Goal: Information Seeking & Learning: Learn about a topic

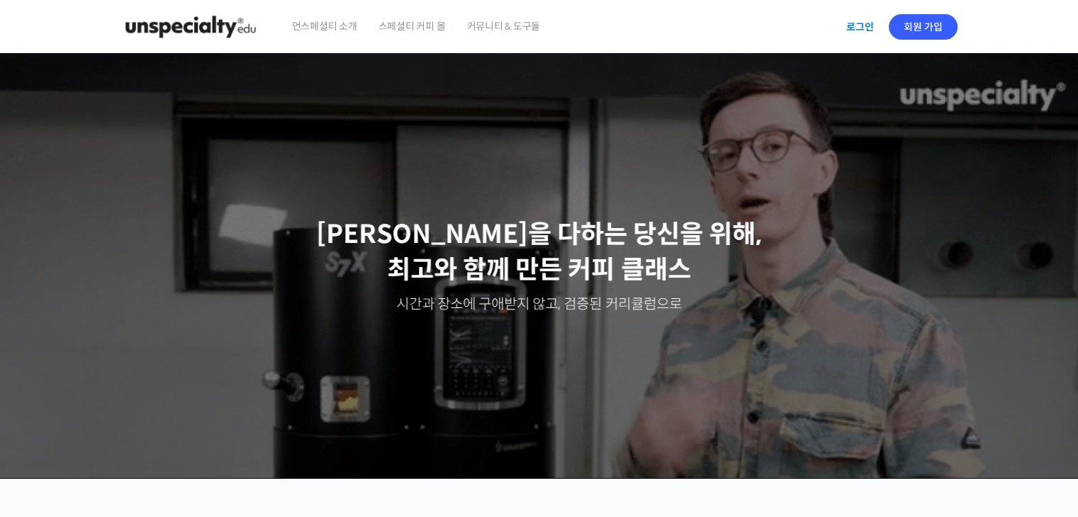
click at [853, 26] on link "로그인" at bounding box center [860, 27] width 45 height 33
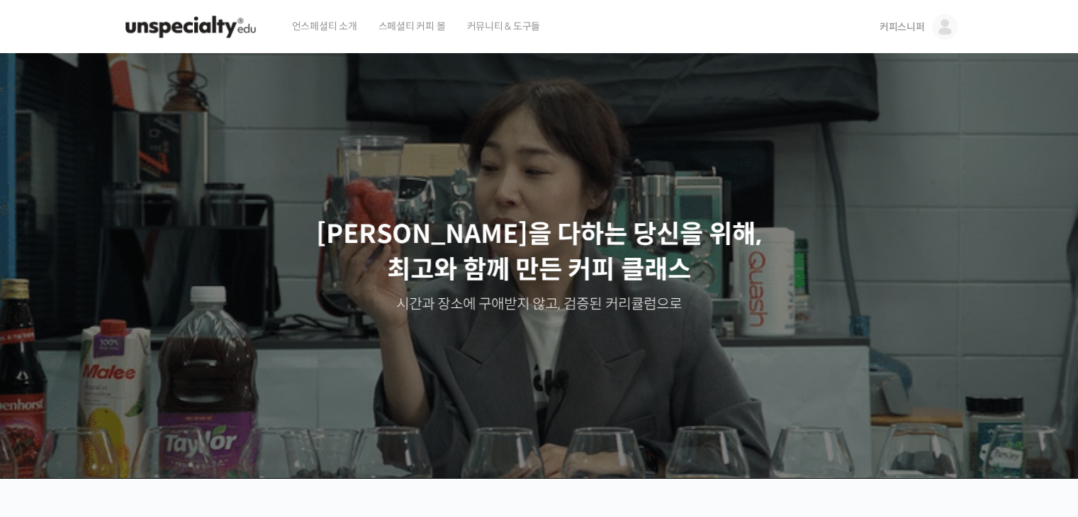
click at [933, 21] on img at bounding box center [945, 27] width 26 height 26
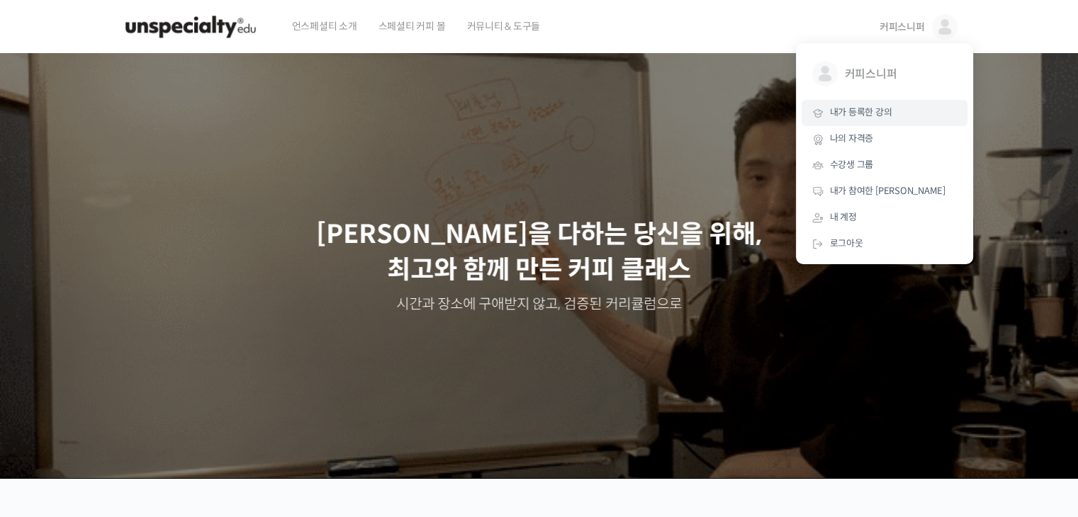
click at [865, 109] on span "내가 등록한 강의" at bounding box center [861, 112] width 62 height 12
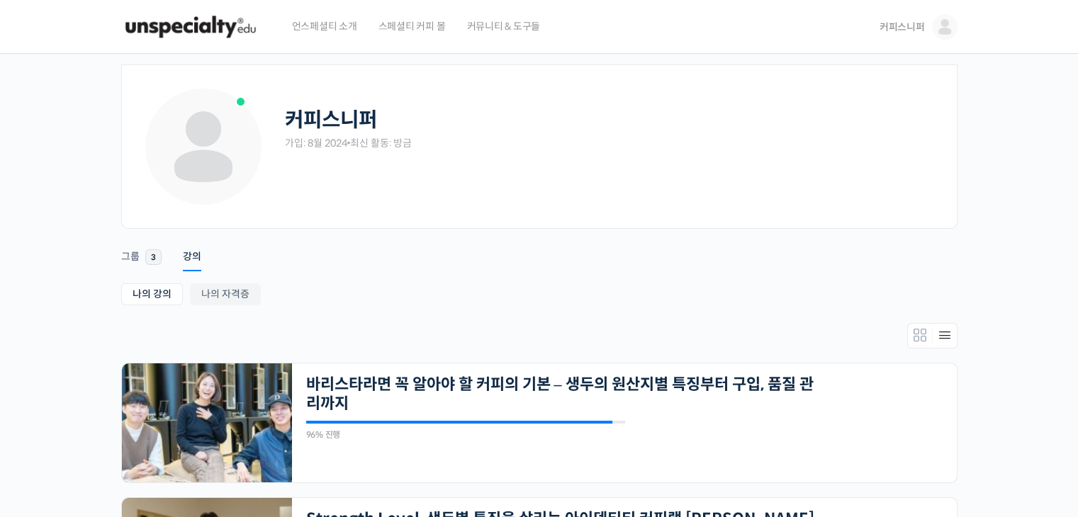
click at [182, 18] on img at bounding box center [190, 27] width 139 height 43
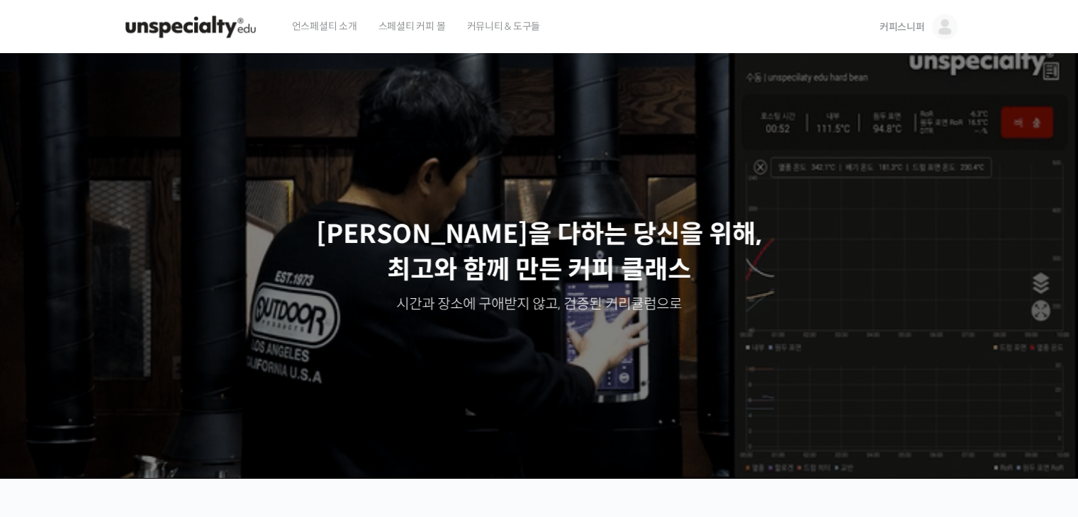
click at [942, 33] on img at bounding box center [945, 27] width 26 height 26
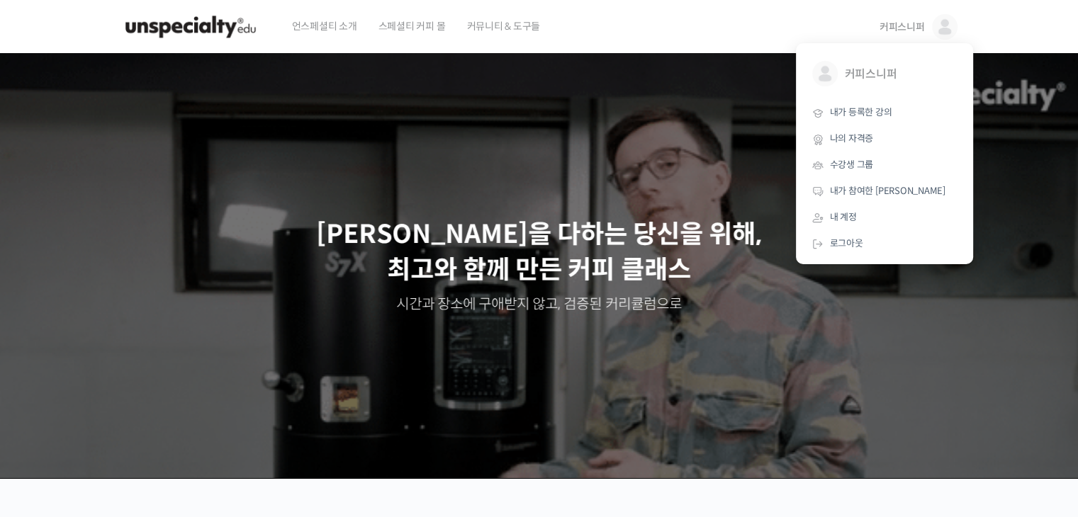
click at [612, 33] on div "언스페셜티 소개 스페셜티 커피 몰 커뮤니티 & 도구들" at bounding box center [572, 27] width 582 height 54
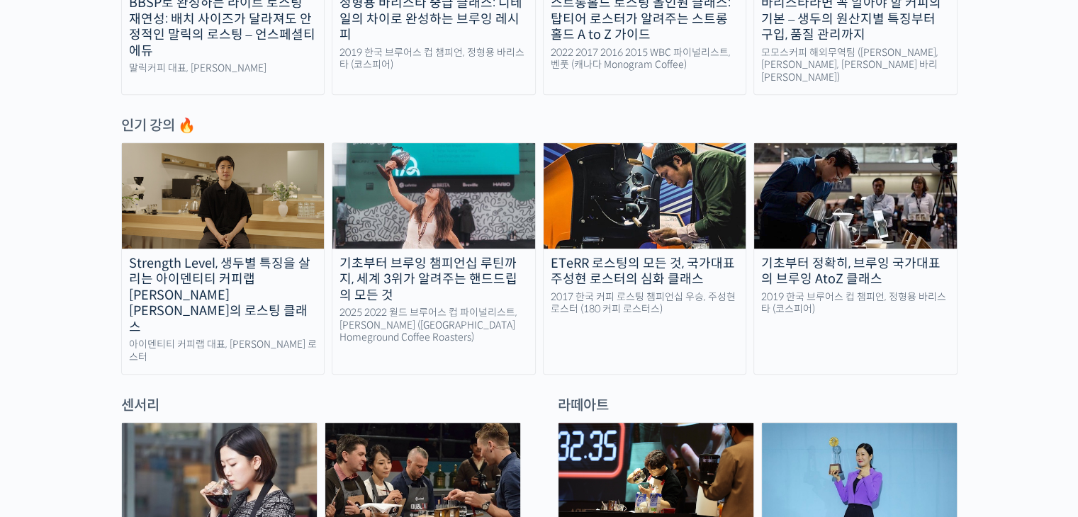
scroll to position [779, 0]
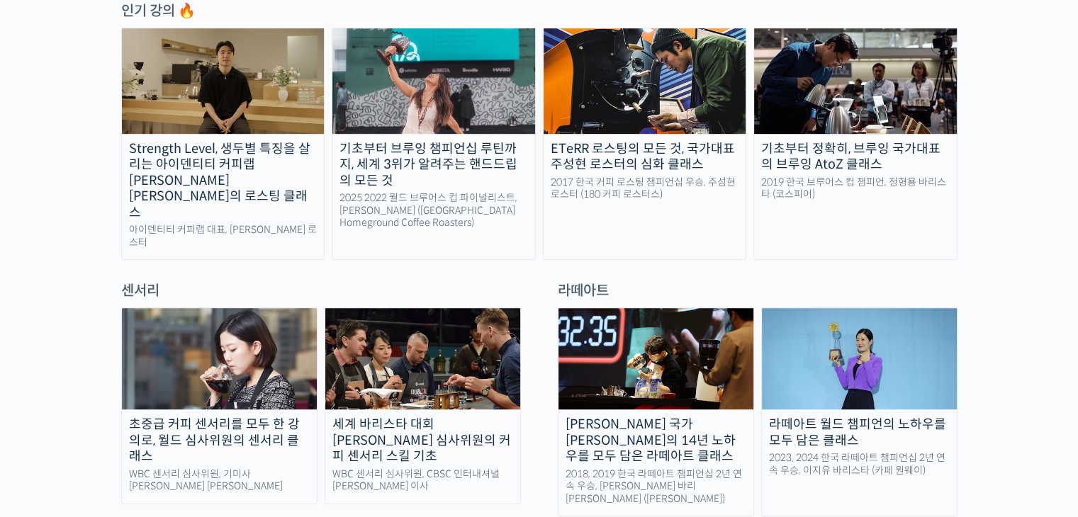
click at [475, 141] on div "기초부터 브루잉 챔피언십 루틴까지, 세계 3위가 알려주는 핸드드립의 모든 것" at bounding box center [433, 165] width 203 height 48
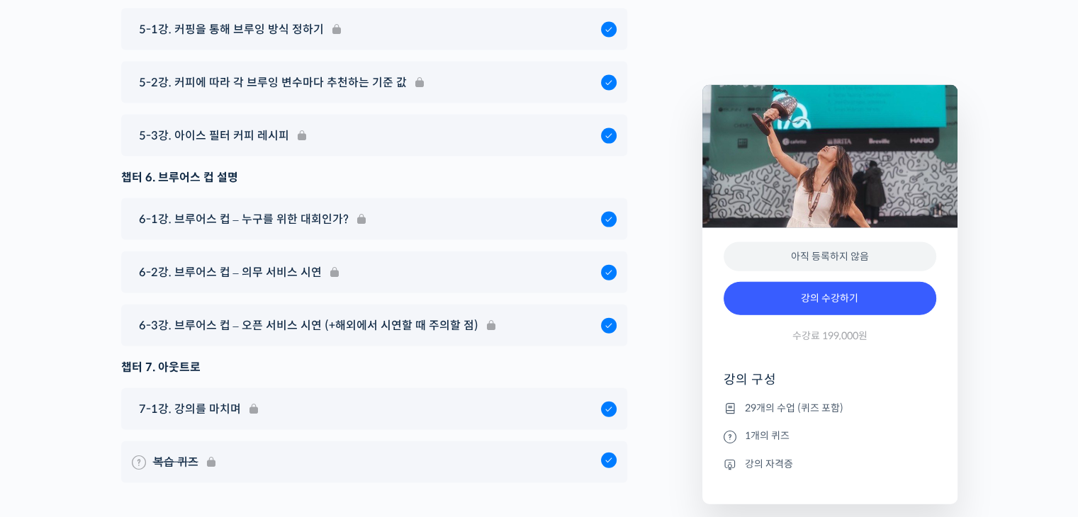
scroll to position [8602, 0]
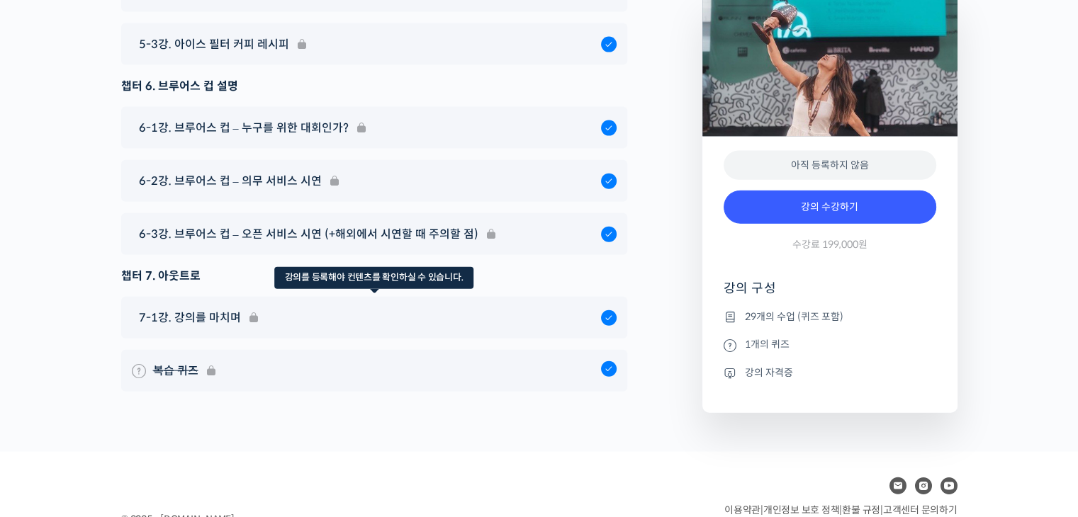
click at [595, 297] on div "7-1강. 강의를 마치며" at bounding box center [374, 318] width 506 height 42
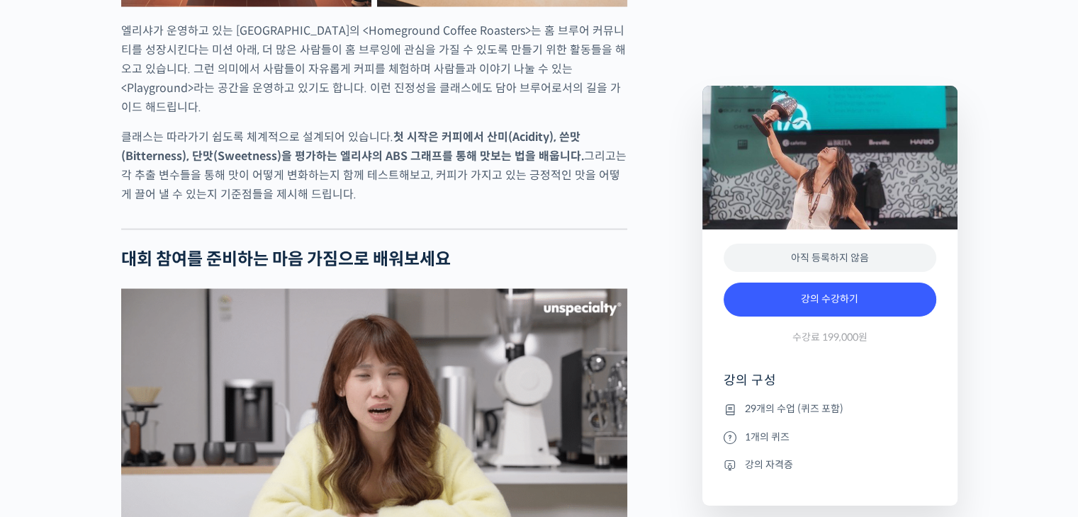
scroll to position [2225, 0]
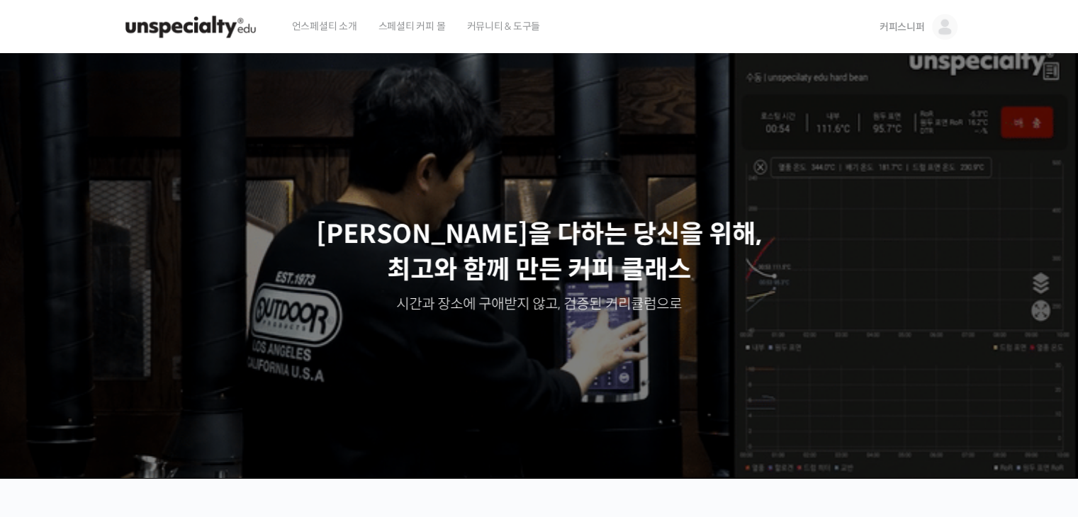
click at [936, 27] on img at bounding box center [945, 27] width 26 height 26
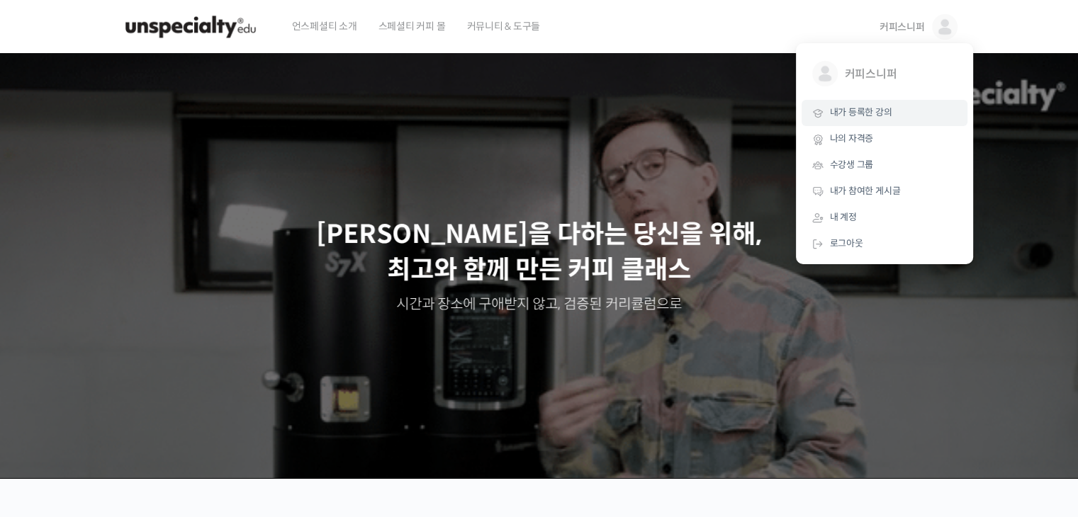
click at [873, 110] on span "내가 등록한 강의" at bounding box center [861, 112] width 62 height 12
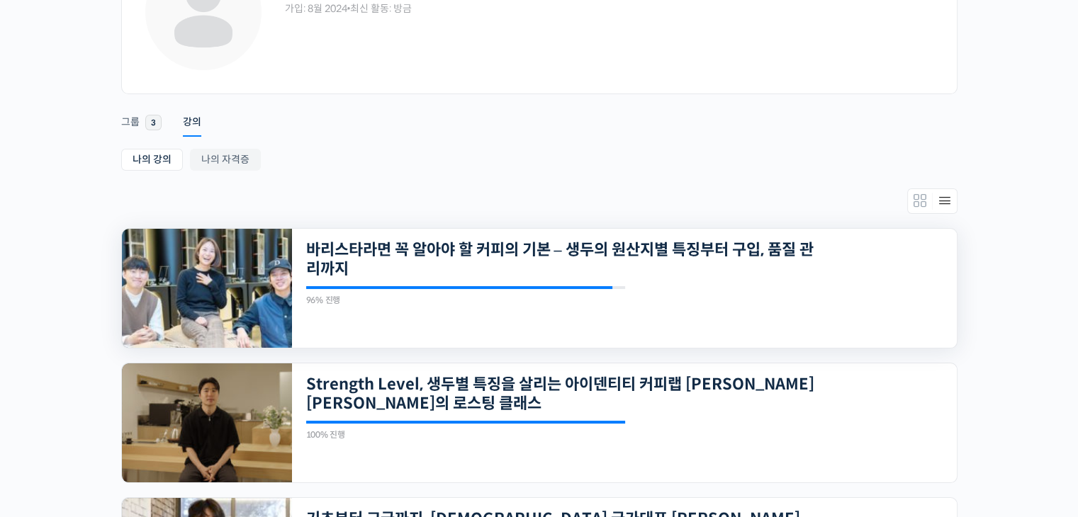
scroll to position [142, 0]
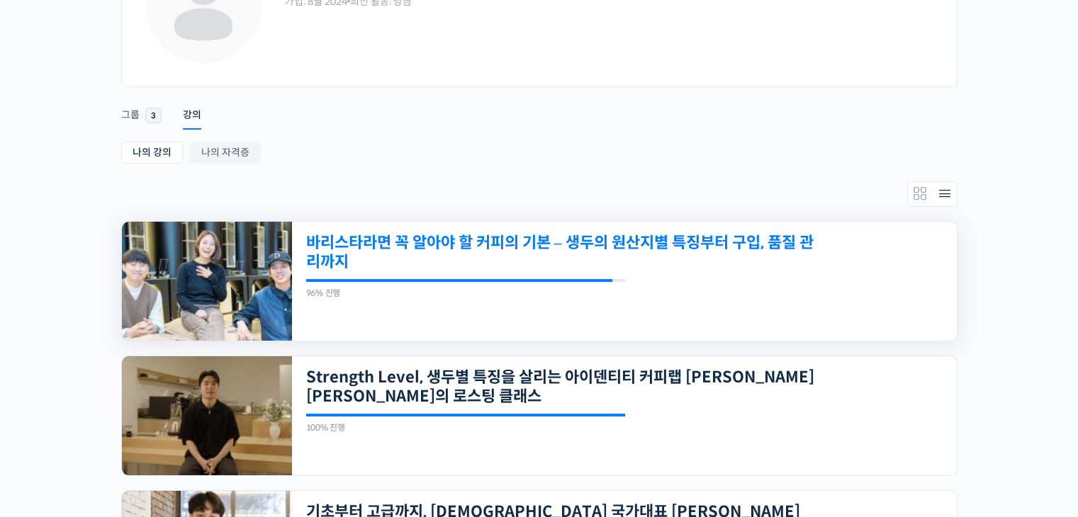
click at [578, 242] on link "바리스타라면 꼭 알아야 할 커피의 기본 – 생두의 원산지별 특징부터 구입, 품질 관리까지" at bounding box center [560, 252] width 509 height 39
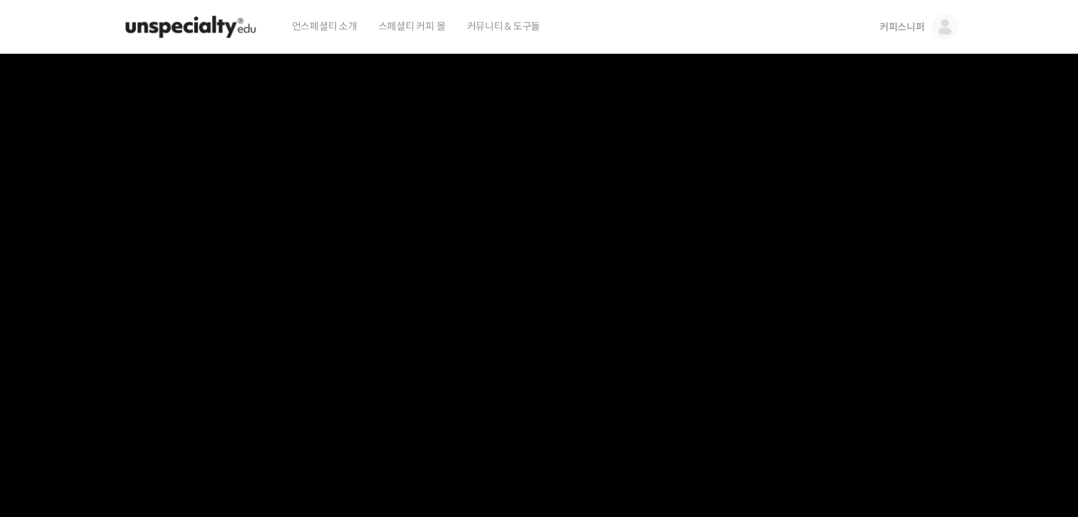
click at [953, 21] on img at bounding box center [945, 27] width 26 height 26
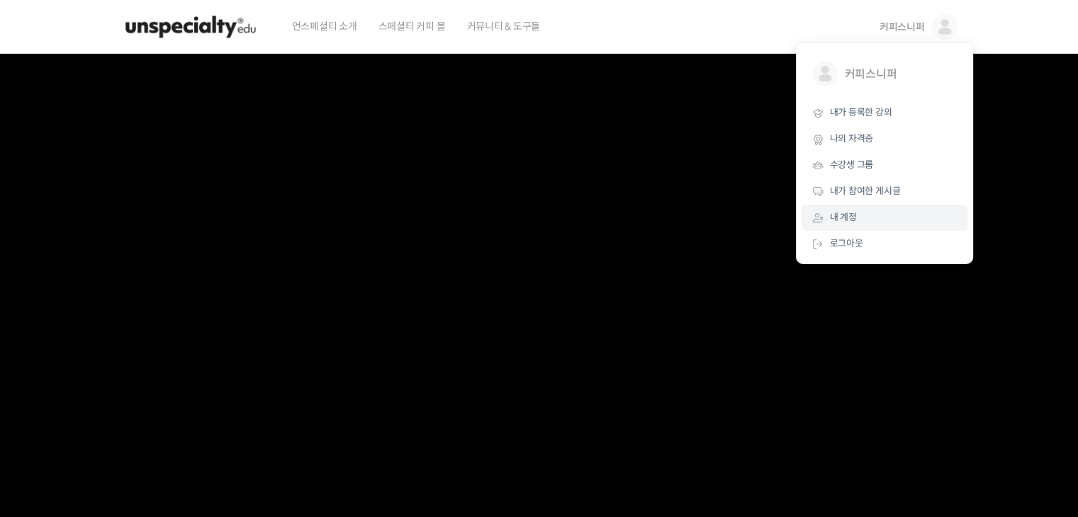
click at [845, 216] on span "내 계정" at bounding box center [843, 217] width 27 height 12
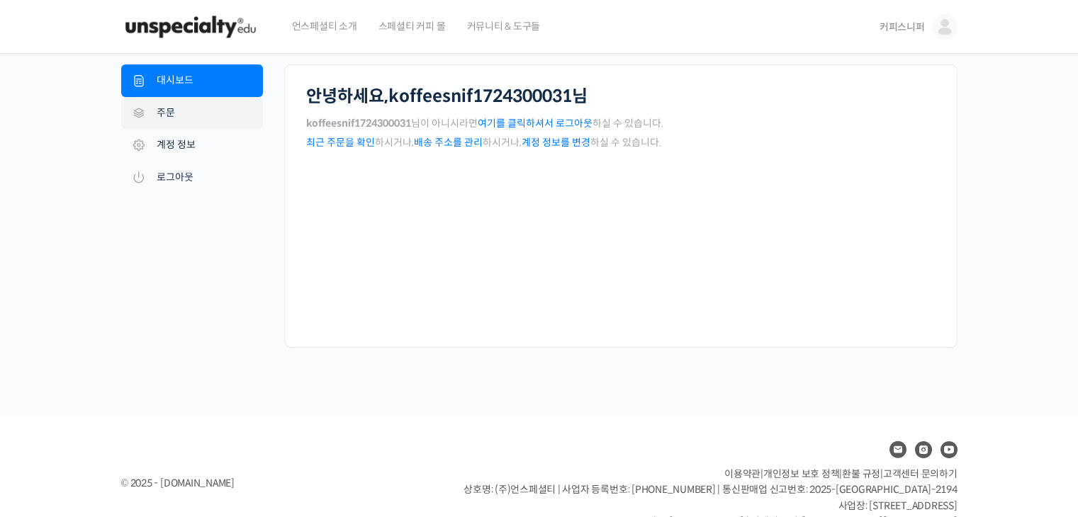
click at [179, 109] on link "주문" at bounding box center [192, 113] width 142 height 33
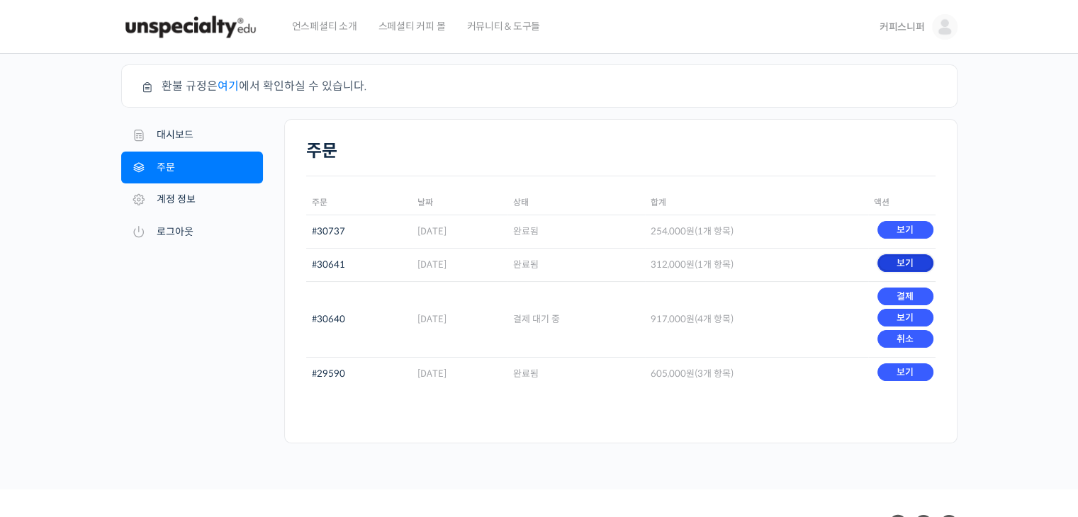
click at [907, 259] on link "보기" at bounding box center [905, 263] width 56 height 18
click at [913, 226] on link "보기" at bounding box center [905, 230] width 56 height 18
click at [918, 368] on link "보기" at bounding box center [905, 373] width 56 height 18
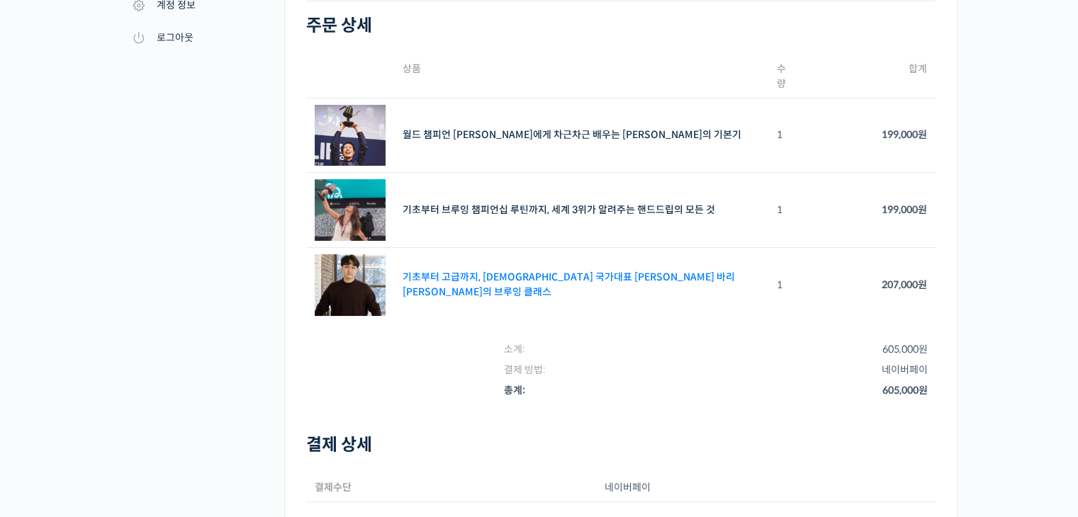
scroll to position [57, 0]
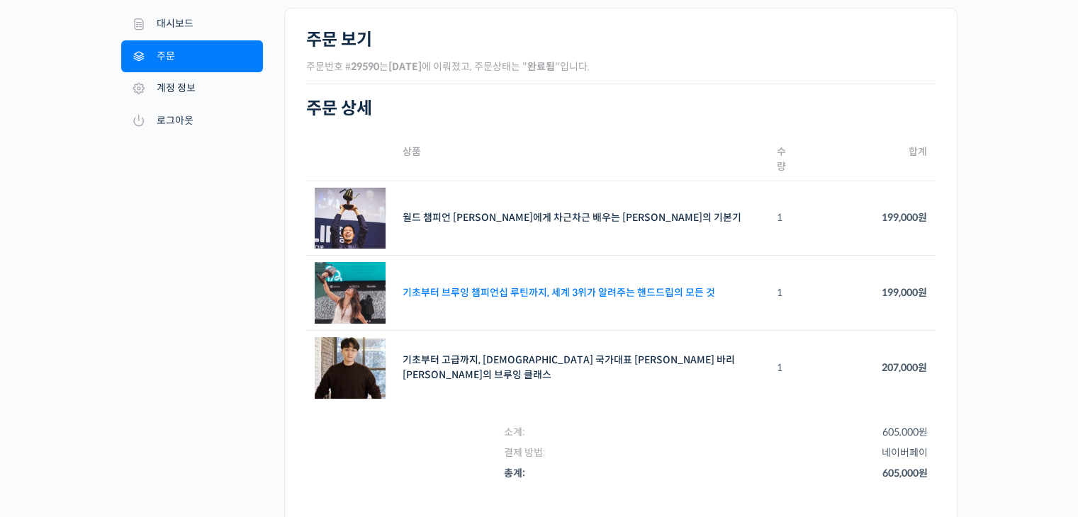
click at [513, 286] on link "기초부터 브루잉 챔피언십 루틴까지, 세계 3위가 알려주는 핸드드립의 모든 것" at bounding box center [558, 292] width 312 height 13
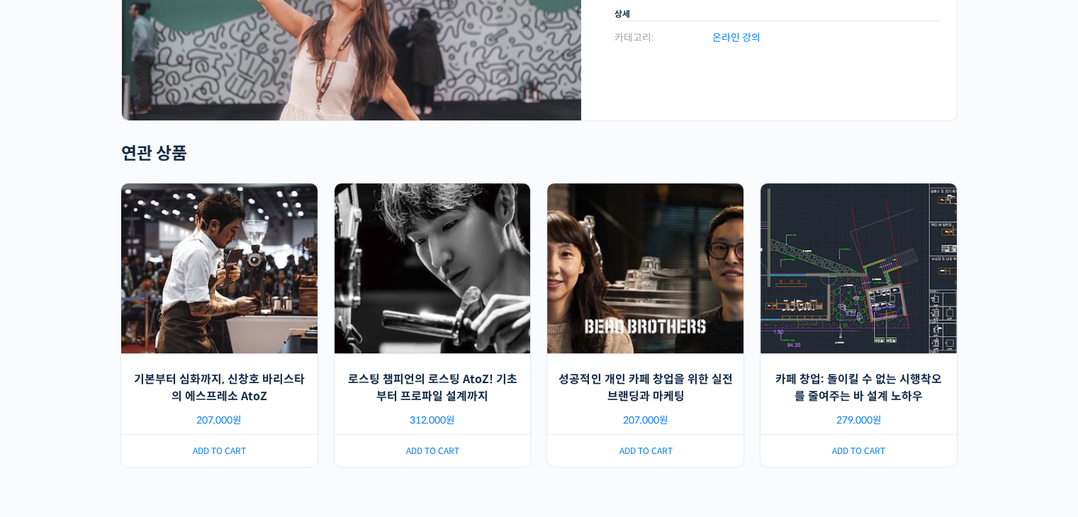
scroll to position [347, 0]
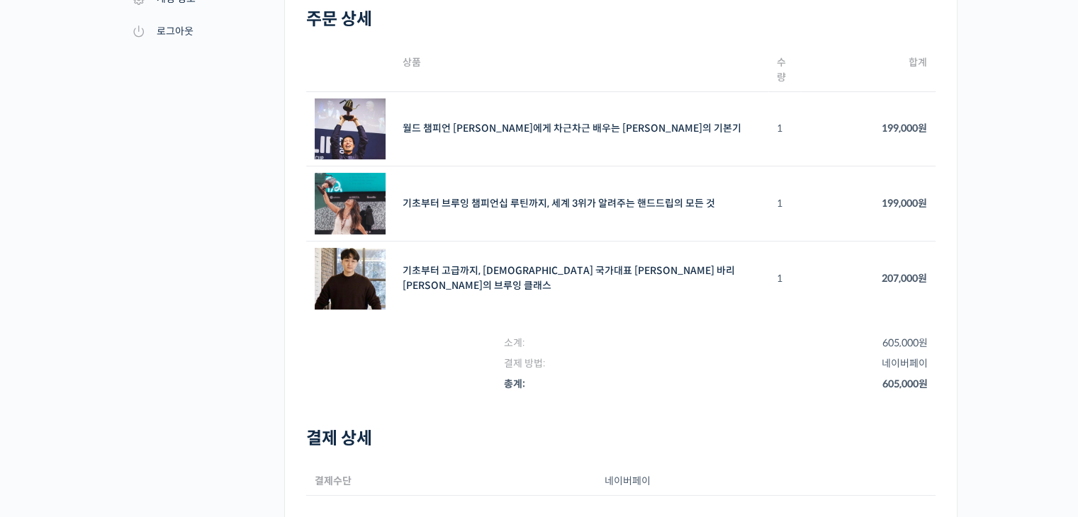
scroll to position [411, 0]
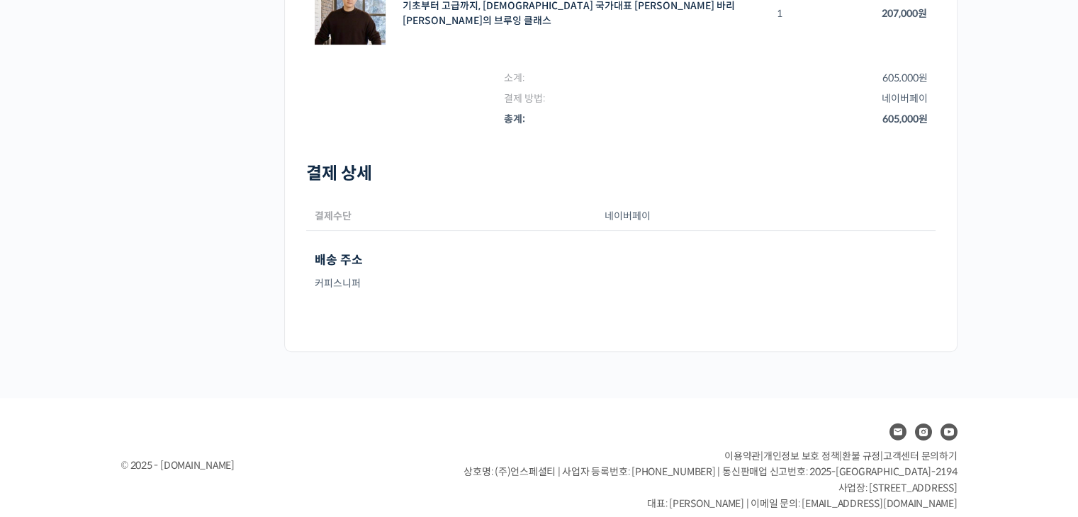
click at [921, 450] on span "고객센터 문의하기" at bounding box center [920, 456] width 74 height 13
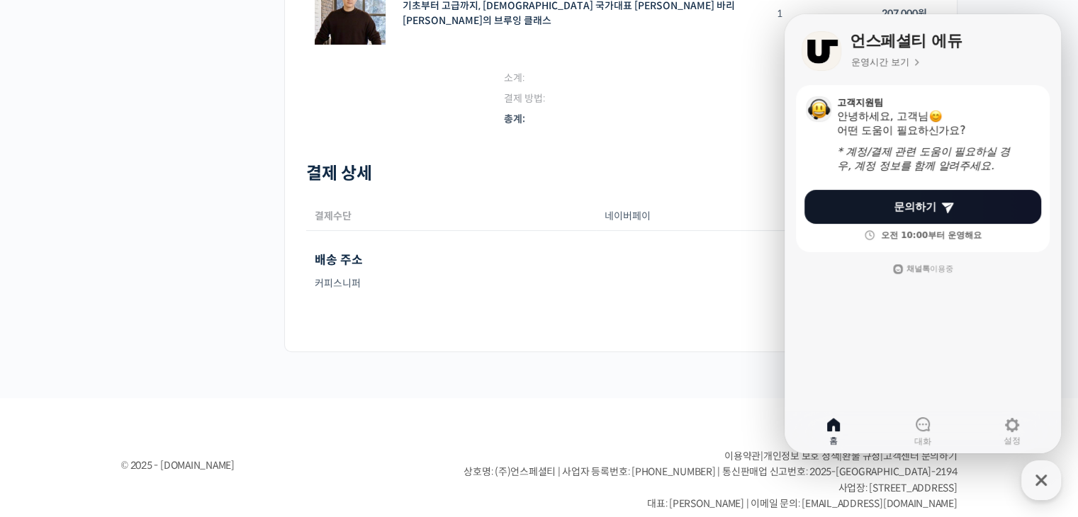
click at [737, 364] on div "주문 #29590 내 계정 대시보드 주문 다운로드 주소 계정 정보 로그아웃 주문 보기 주문번호 # 29590 는 2024년 08월 22일 에 …" at bounding box center [539, 20] width 850 height 755
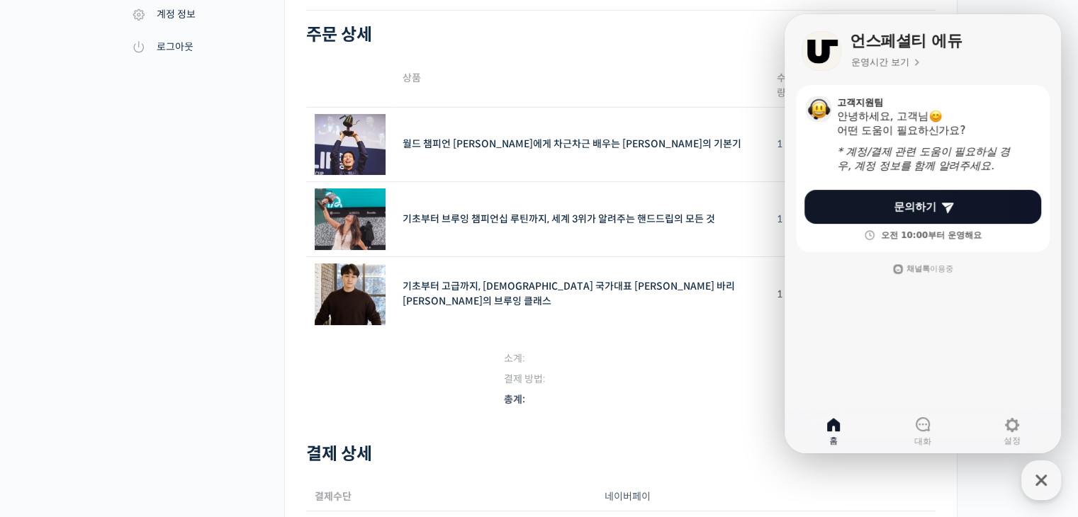
scroll to position [0, 0]
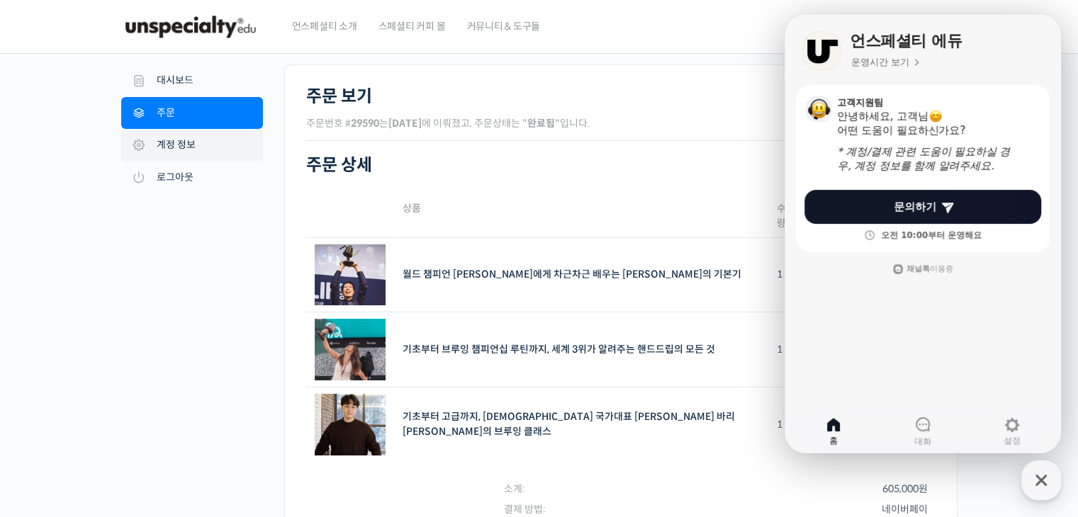
click at [194, 143] on link "계정 정보" at bounding box center [192, 145] width 142 height 33
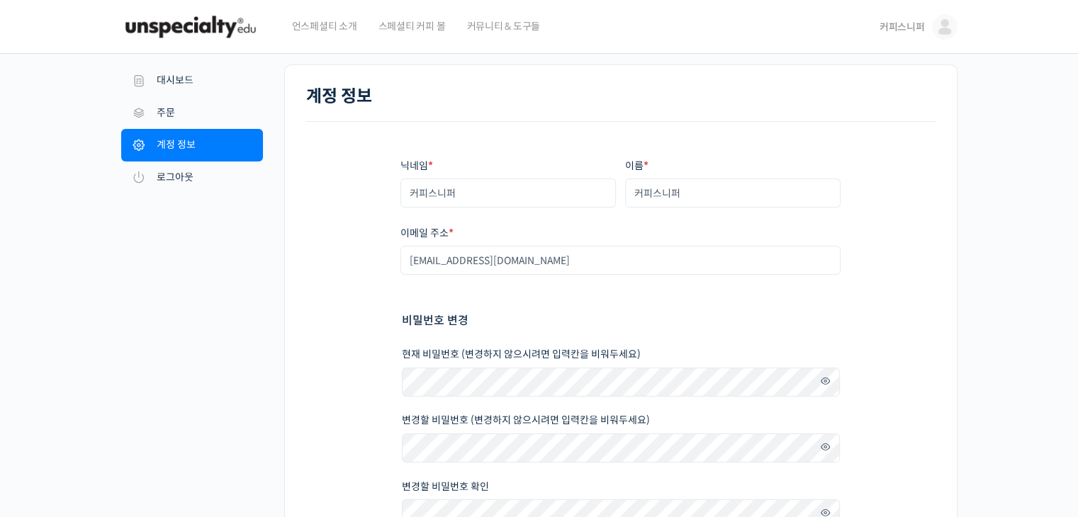
click at [903, 29] on span "커피스니퍼" at bounding box center [901, 27] width 45 height 13
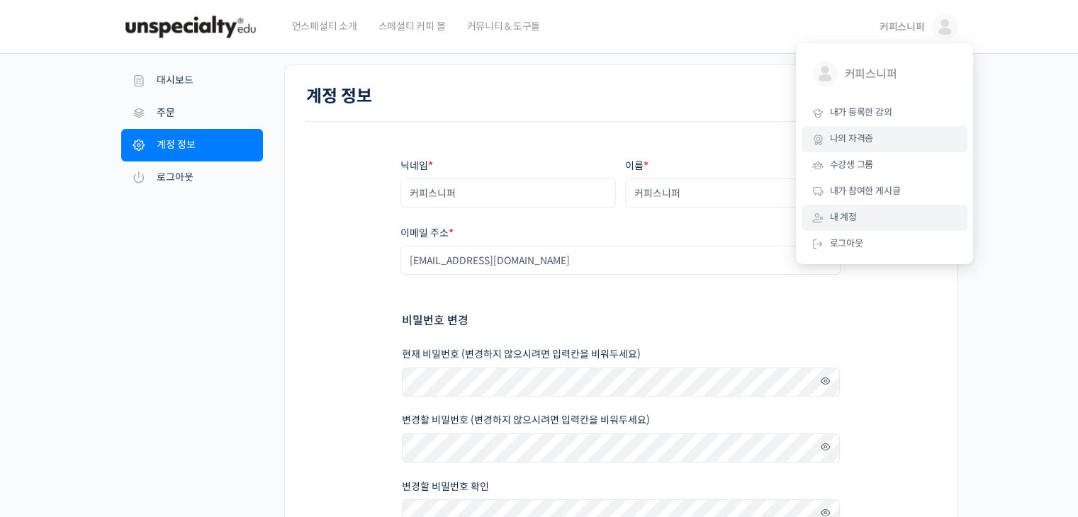
click at [869, 142] on span "나의 자격증" at bounding box center [852, 139] width 44 height 12
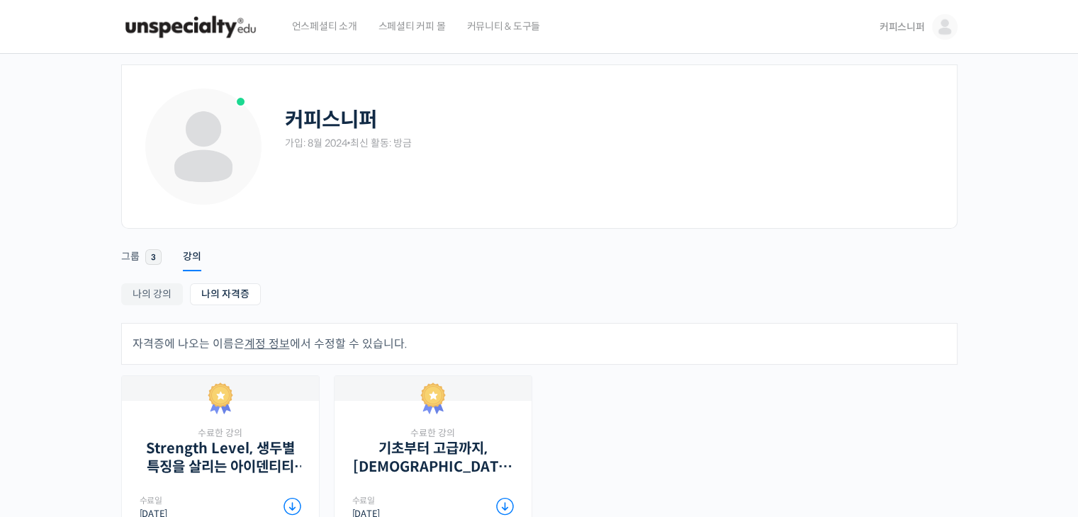
scroll to position [212, 0]
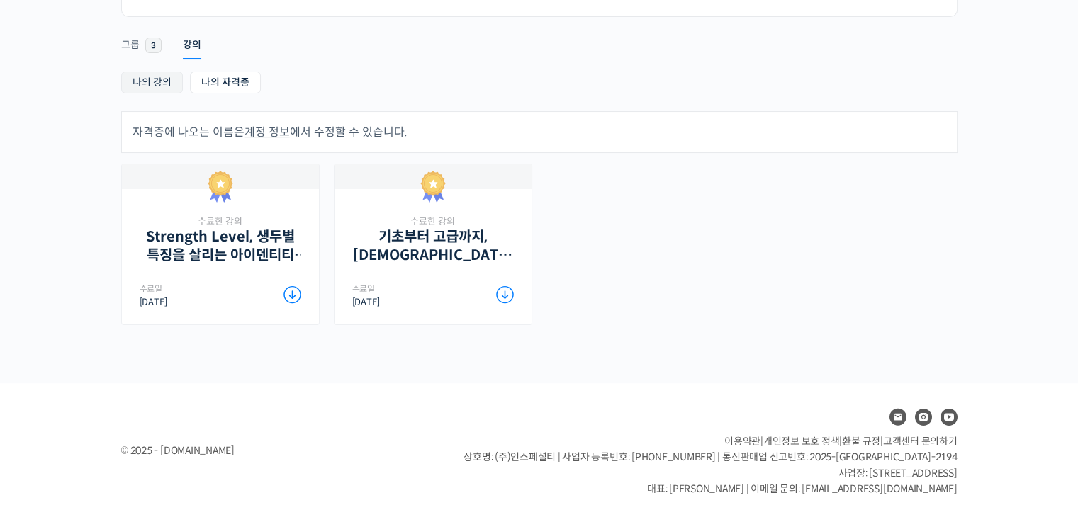
click at [151, 83] on link "나의 강의" at bounding box center [152, 83] width 62 height 22
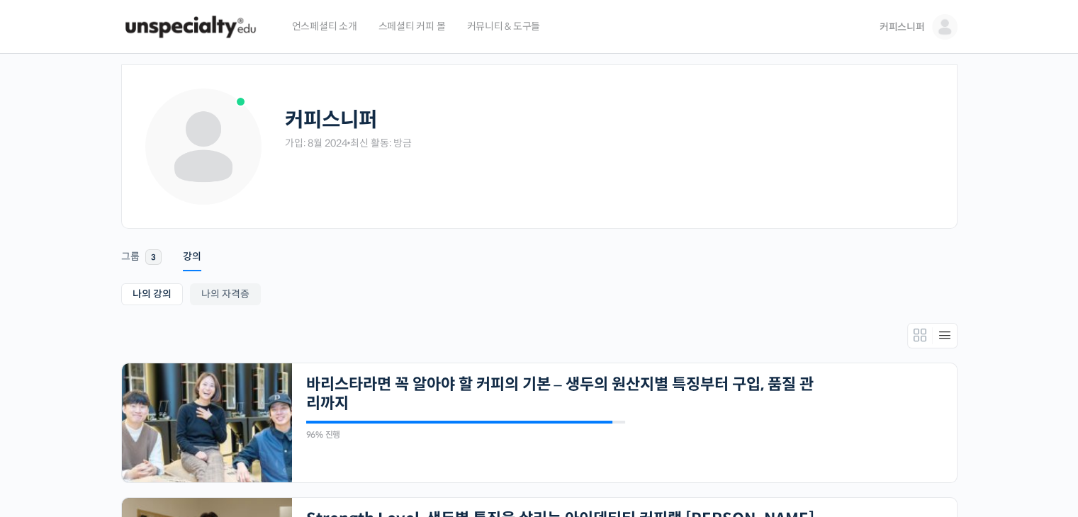
click at [910, 29] on span "커피스니퍼" at bounding box center [901, 27] width 45 height 13
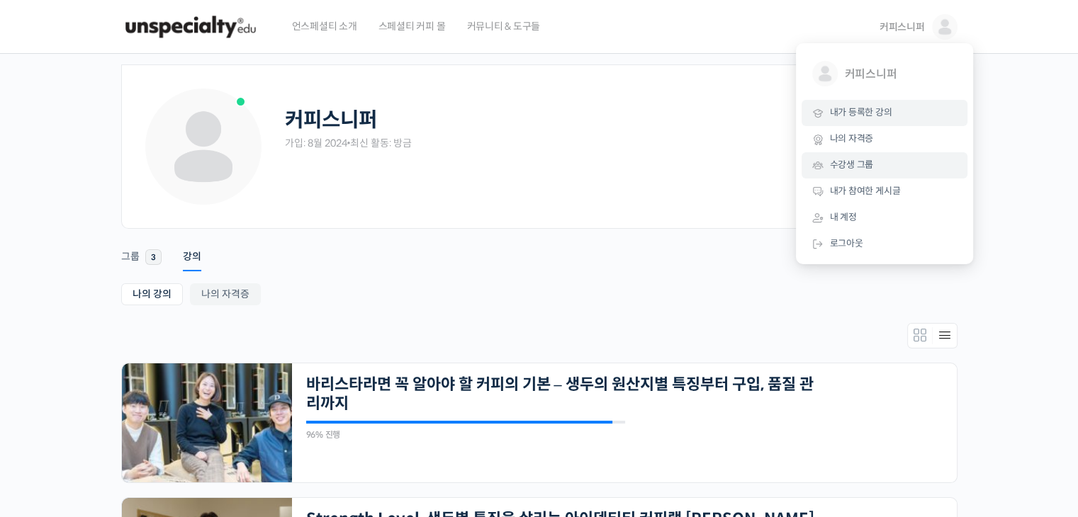
click at [856, 162] on span "수강생 그룹" at bounding box center [852, 165] width 44 height 12
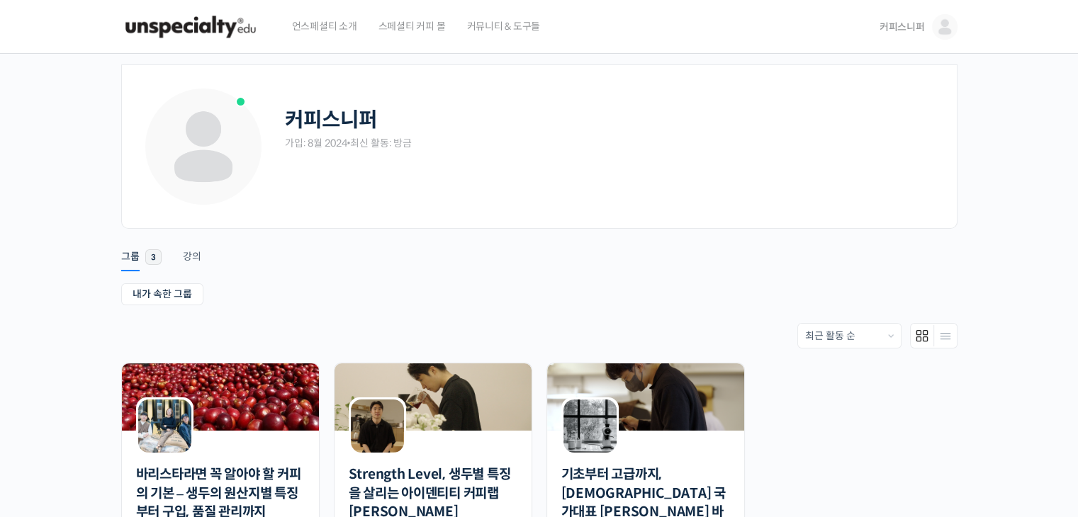
scroll to position [257, 0]
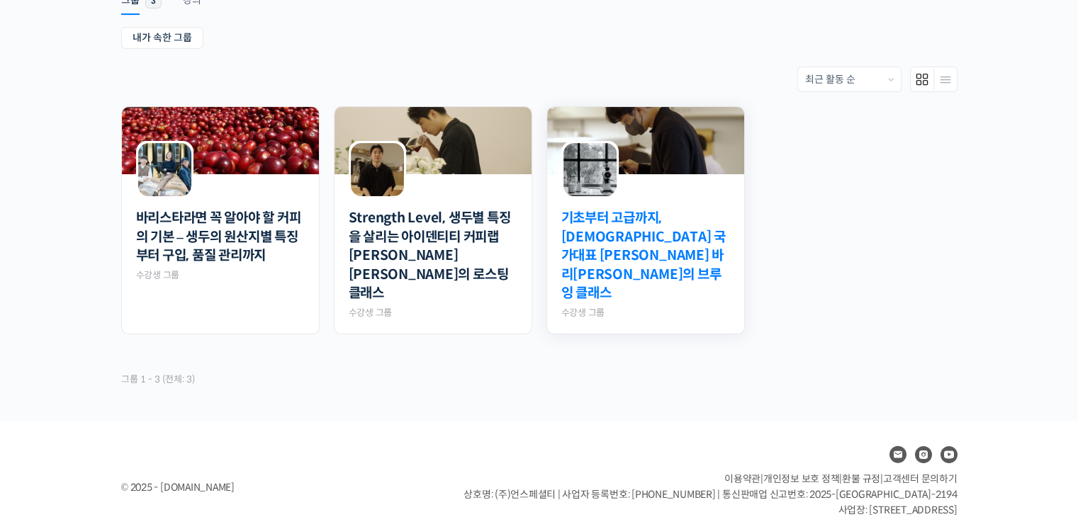
click at [632, 228] on link "기초부터 고급까지, [DEMOGRAPHIC_DATA] 국가대표 [PERSON_NAME] 바리[PERSON_NAME]의 브루잉 클래스" at bounding box center [645, 256] width 169 height 94
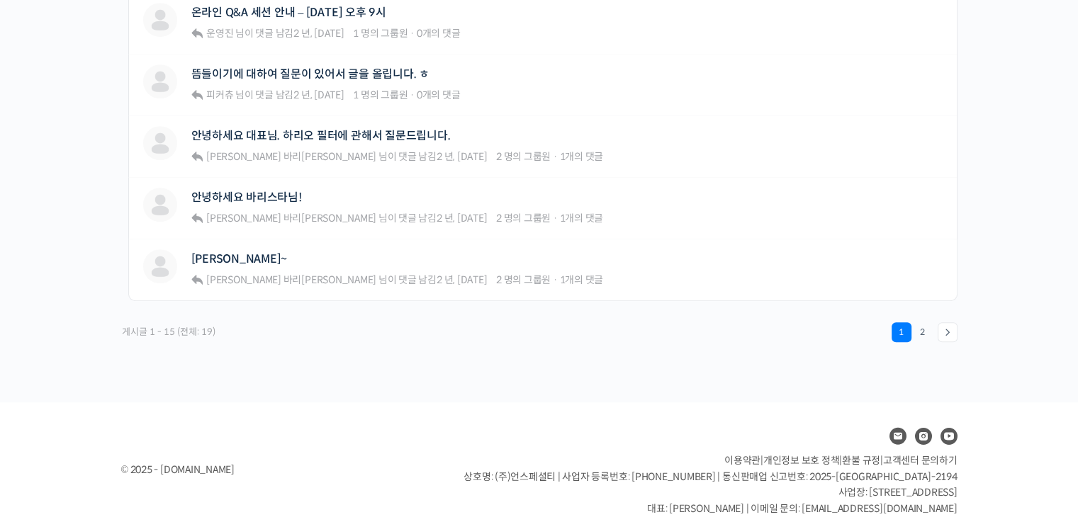
scroll to position [1050, 0]
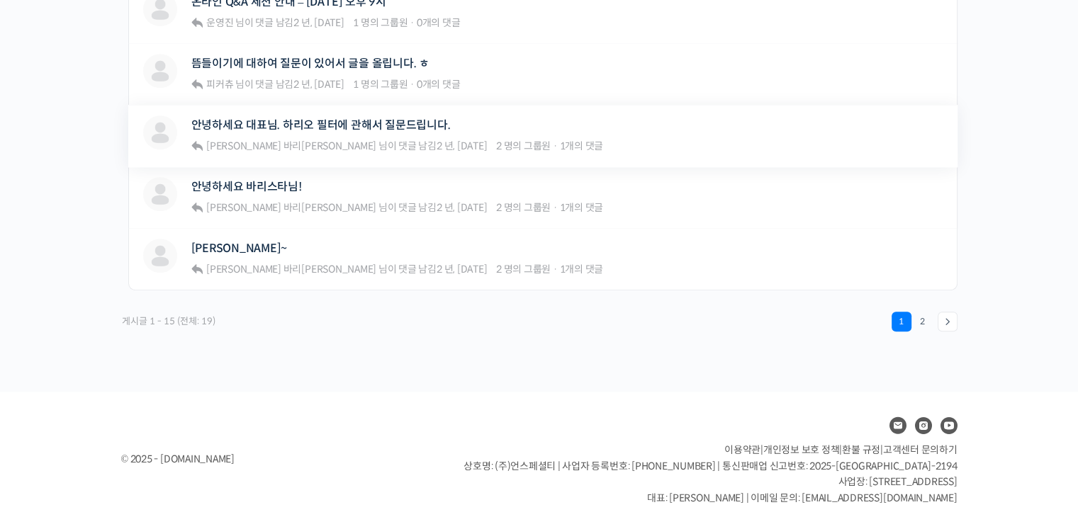
click at [564, 123] on div "[PERSON_NAME] 안녕하세요 대표님. 하리오 필터에 관해서 질문드립니다. [PERSON_NAME] 바리[PERSON_NAME] 님이 댓…" at bounding box center [442, 136] width 599 height 40
click at [431, 118] on link "안녕하세요 대표님. 하리오 필터에 관해서 질문드립니다." at bounding box center [320, 124] width 259 height 13
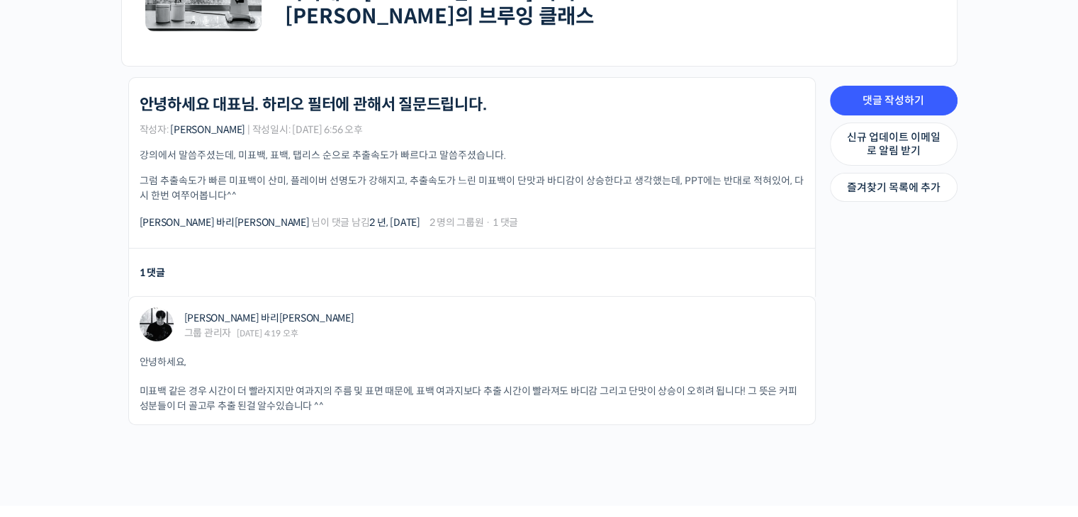
scroll to position [399, 0]
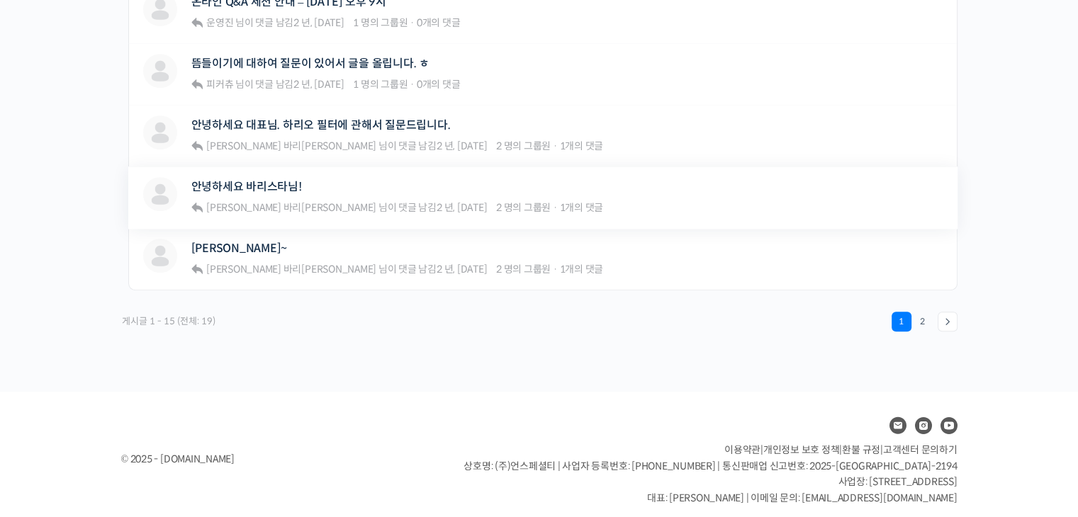
click at [410, 185] on div "안녕하세요 바리스타님!" at bounding box center [397, 186] width 412 height 19
click at [262, 180] on link "안녕하세요 바리스타님!" at bounding box center [246, 186] width 111 height 13
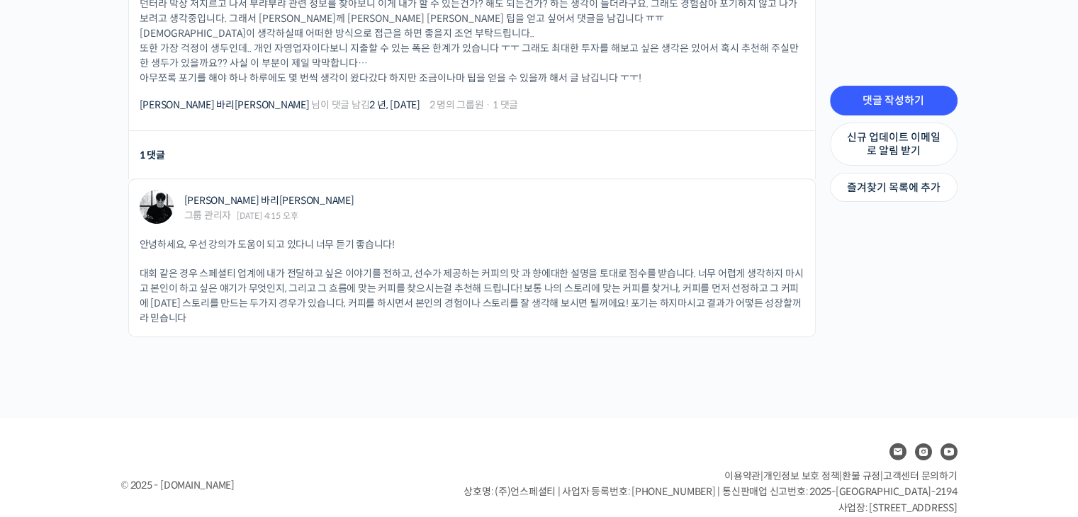
scroll to position [496, 0]
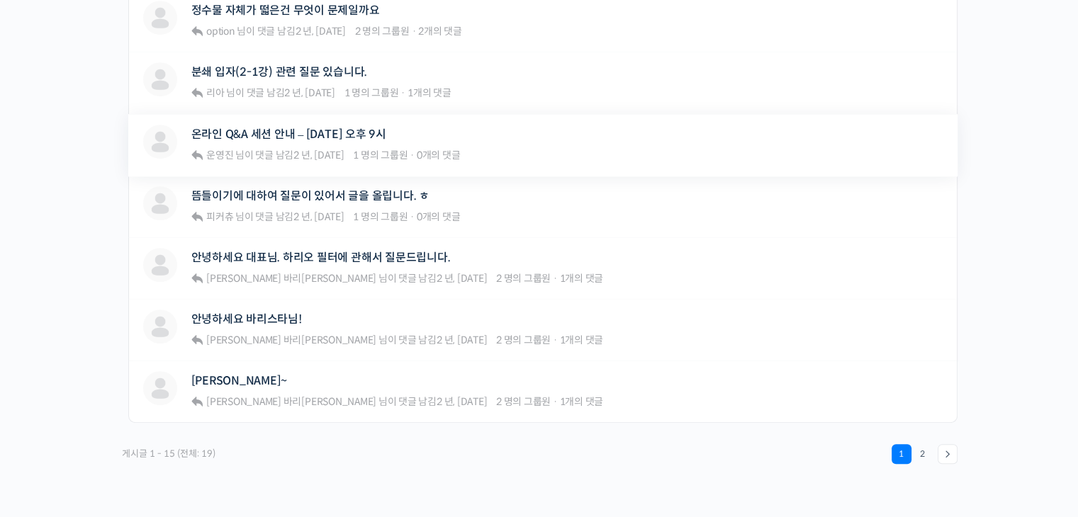
scroll to position [908, 0]
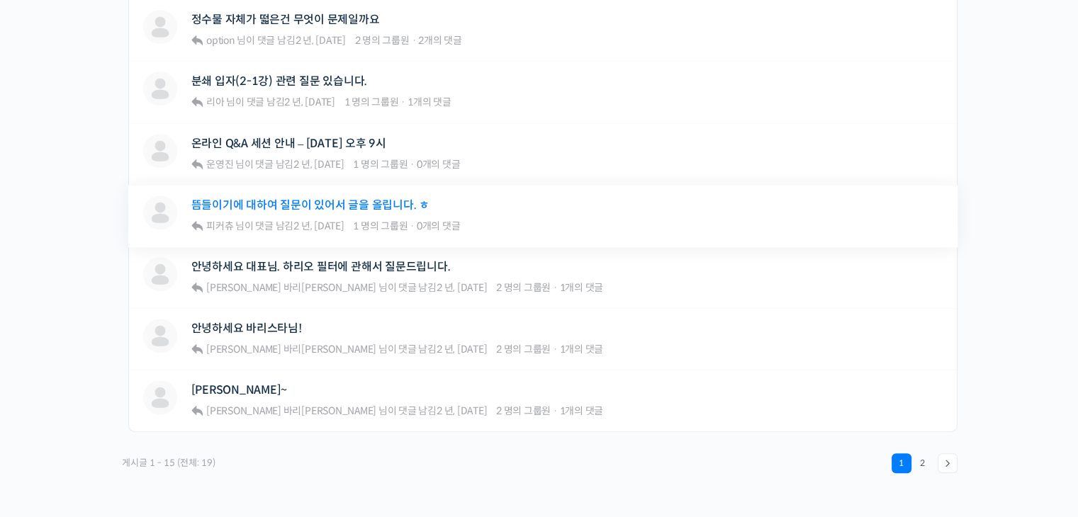
click at [316, 198] on link "뜸들이기에 대하여 질문이 있어서 글을 올립니다. ㅎ" at bounding box center [310, 204] width 238 height 13
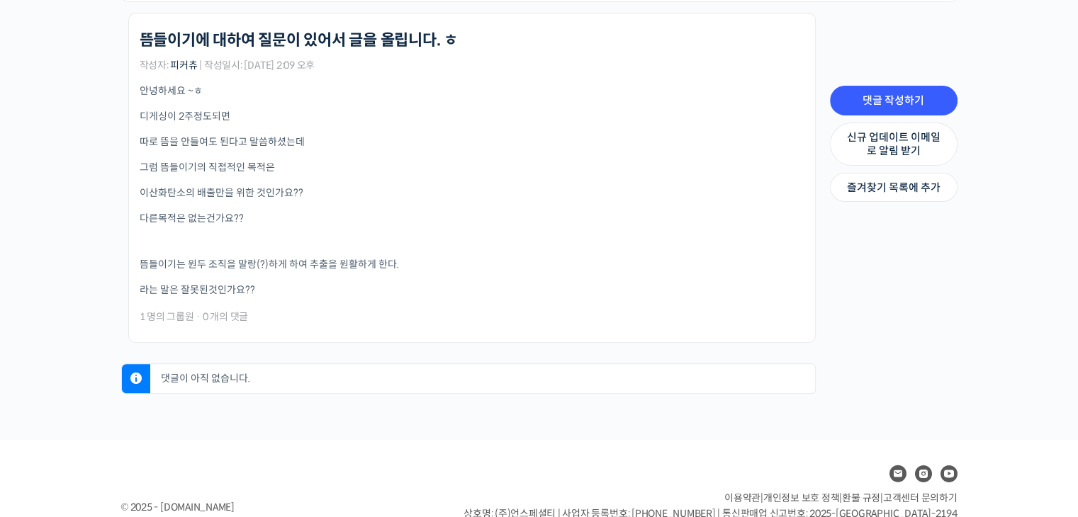
scroll to position [398, 0]
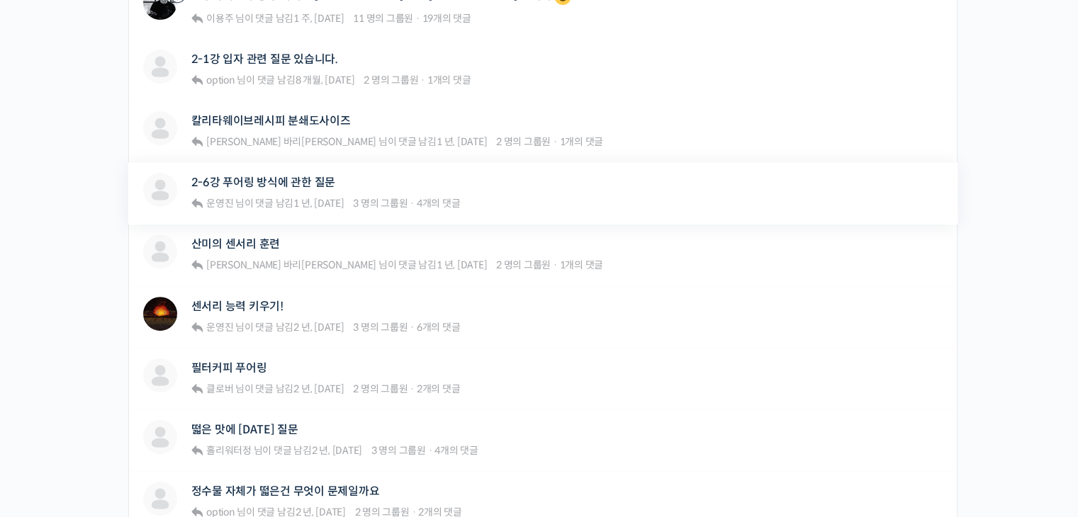
scroll to position [554, 0]
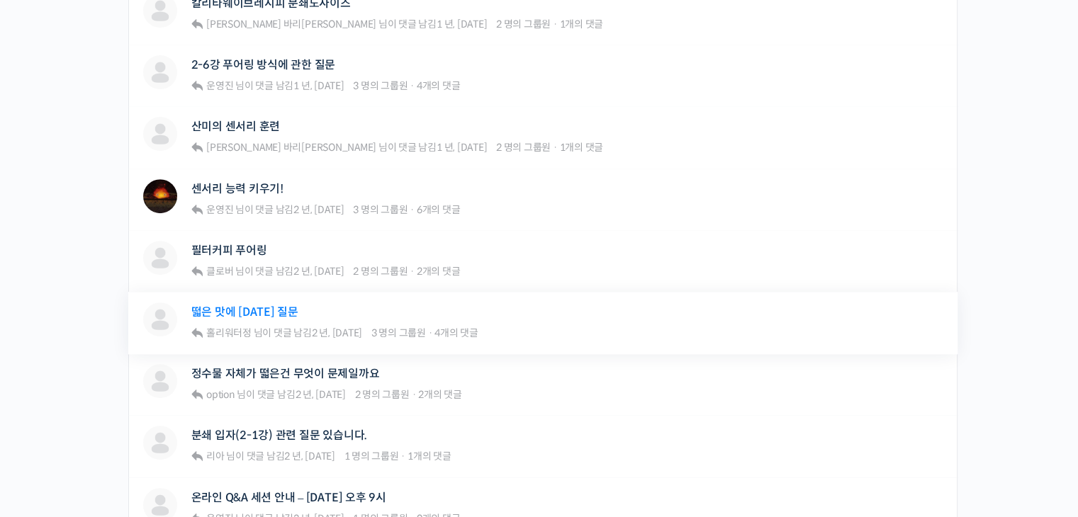
click at [246, 305] on link "떫은 맛에 [DATE] 질문" at bounding box center [244, 311] width 107 height 13
click at [1046, 247] on div "기초부터 고급까지, 영국 국가대표 박상호 바리스타의 브루잉 클래스 Private 수강생 그룹 그룹원 신규 업데이트 이메일로 알림 받기 Priv…" at bounding box center [539, 194] width 1078 height 1388
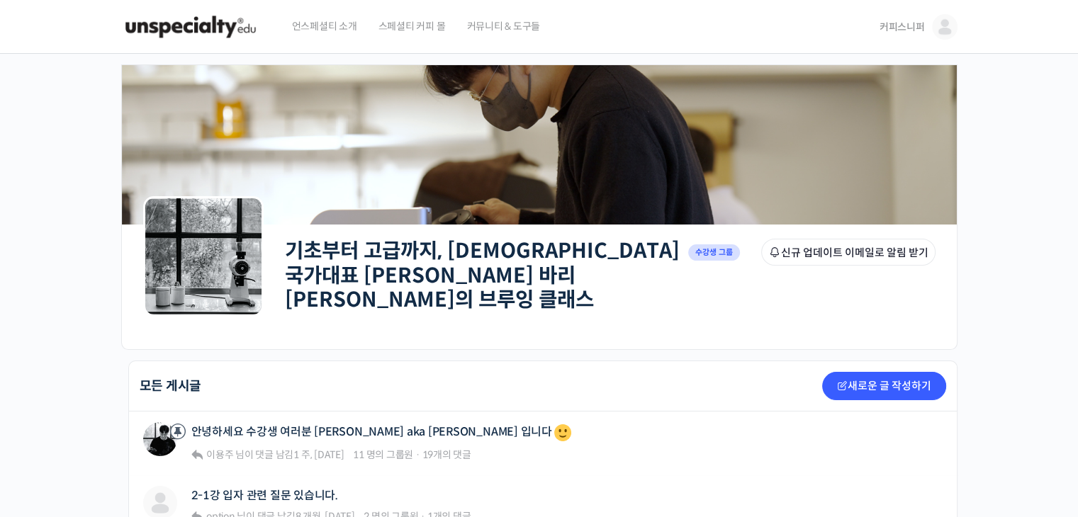
click at [940, 26] on img at bounding box center [945, 27] width 26 height 26
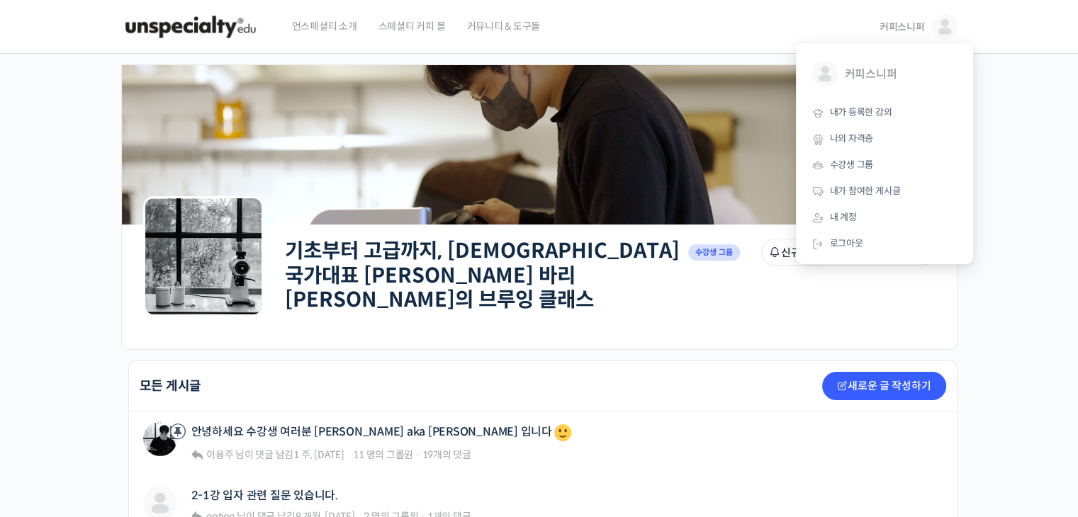
drag, startPoint x: 459, startPoint y: 230, endPoint x: 457, endPoint y: 261, distance: 31.3
click at [457, 237] on div "기초부터 고급까지, 영국 국가대표 박상호 바리스타의 브루잉 클래스 Private 수강생 그룹 그룹원 신규 업데이트 이메일로 알림 받기 Priv…" at bounding box center [610, 276] width 650 height 103
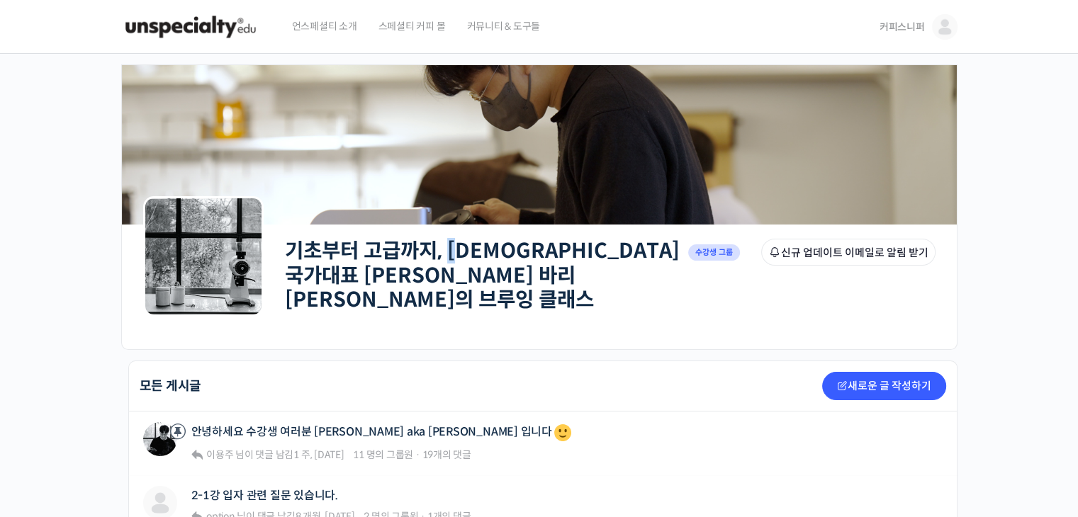
click at [457, 261] on link "기초부터 고급까지, [DEMOGRAPHIC_DATA] 국가대표 [PERSON_NAME] 바리[PERSON_NAME]의 브루잉 클래스" at bounding box center [482, 275] width 395 height 74
click at [933, 29] on img at bounding box center [945, 27] width 26 height 26
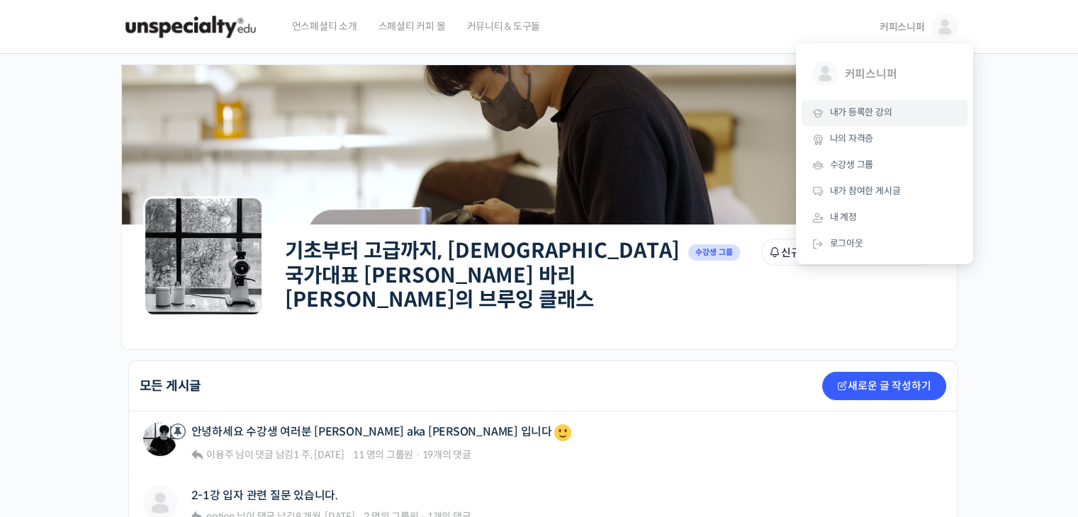
click at [865, 114] on span "내가 등록한 강의" at bounding box center [861, 112] width 62 height 12
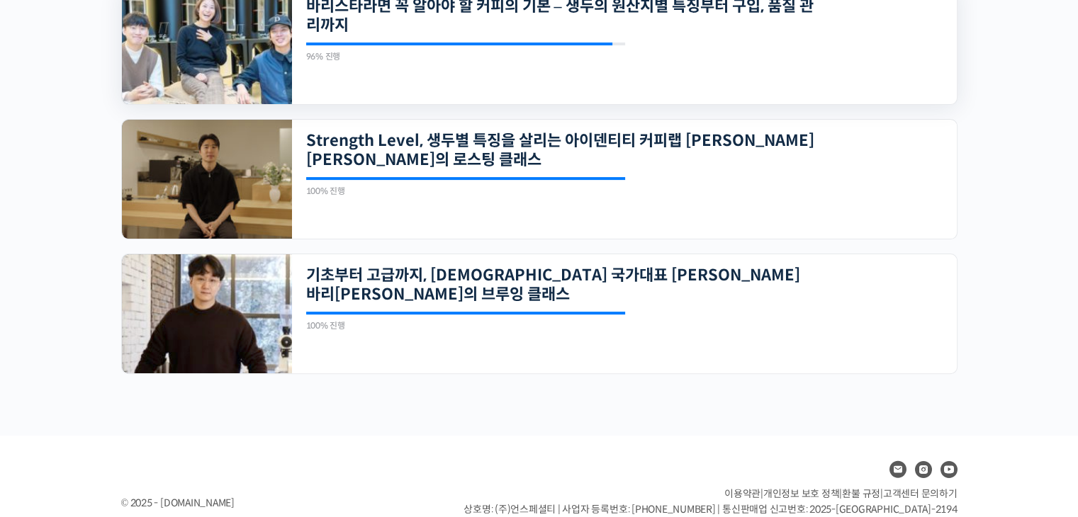
scroll to position [425, 0]
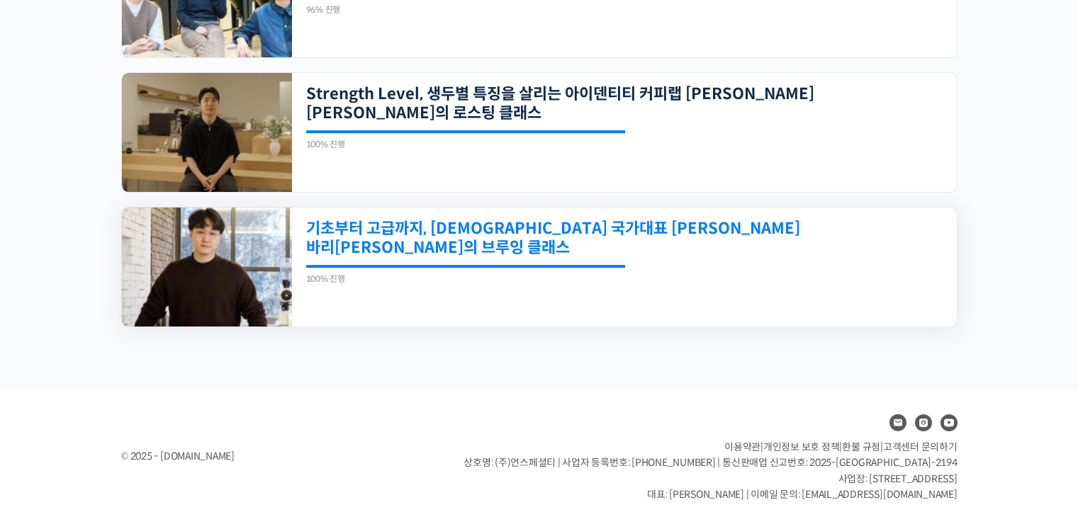
click at [551, 233] on link "기초부터 고급까지, [DEMOGRAPHIC_DATA] 국가대표 [PERSON_NAME] 바리[PERSON_NAME]의 브루잉 클래스" at bounding box center [560, 238] width 509 height 39
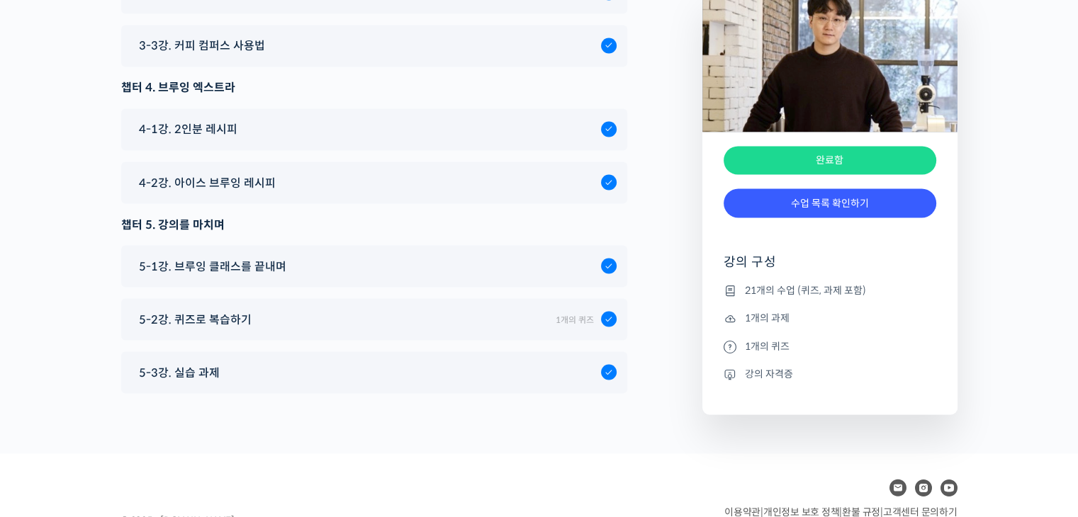
scroll to position [7618, 0]
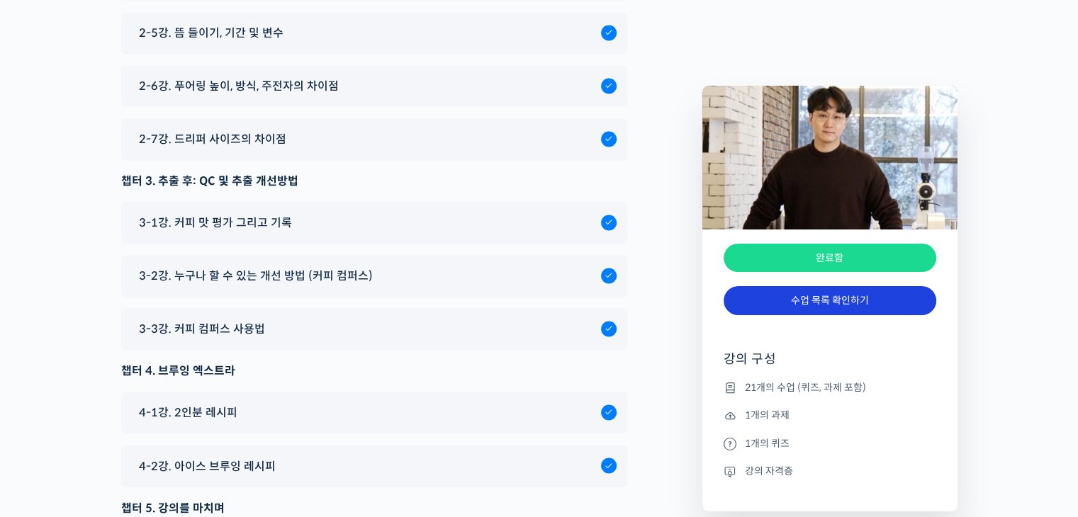
click at [863, 303] on link "수업 목록 확인하기" at bounding box center [829, 300] width 213 height 29
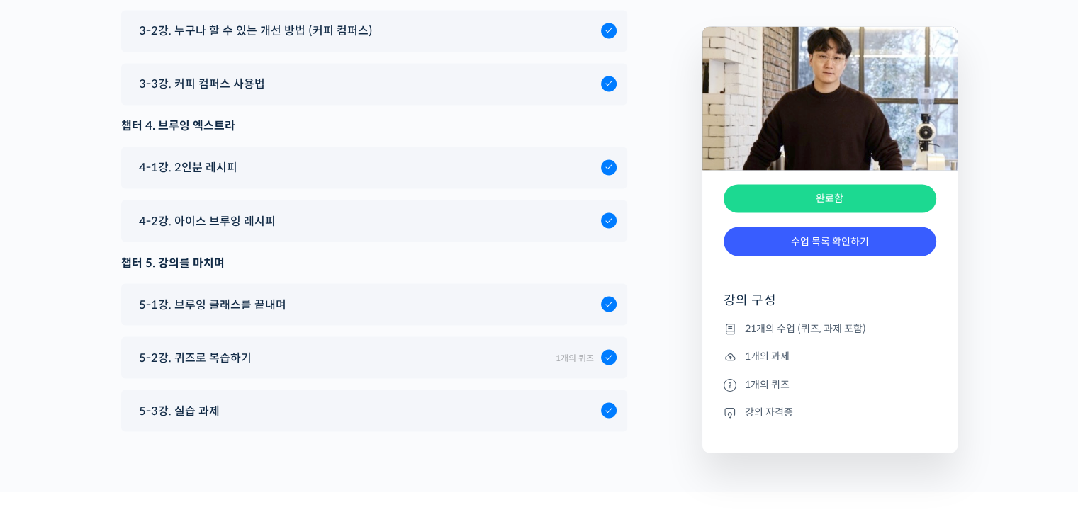
scroll to position [7902, 0]
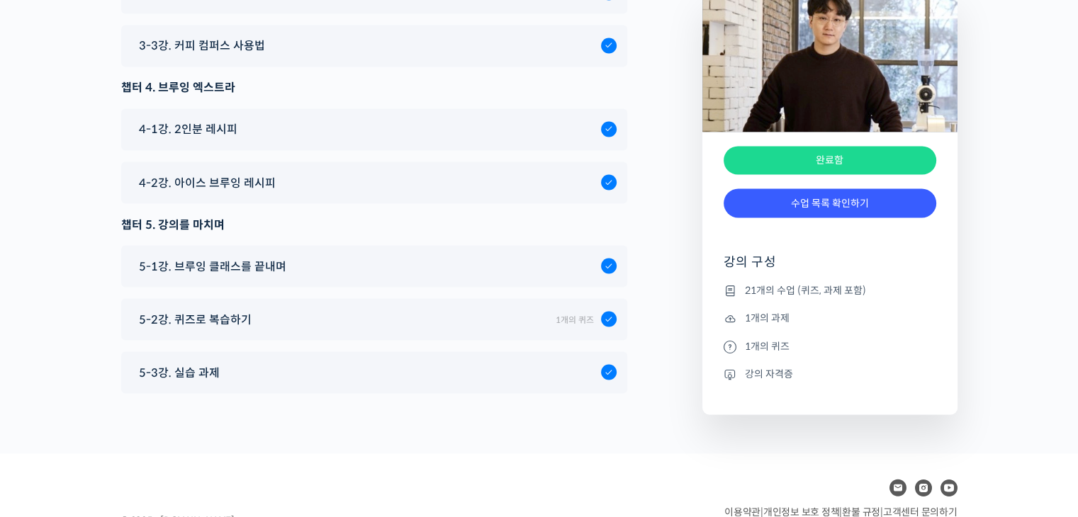
click at [768, 365] on li "강의 자격증" at bounding box center [829, 373] width 213 height 17
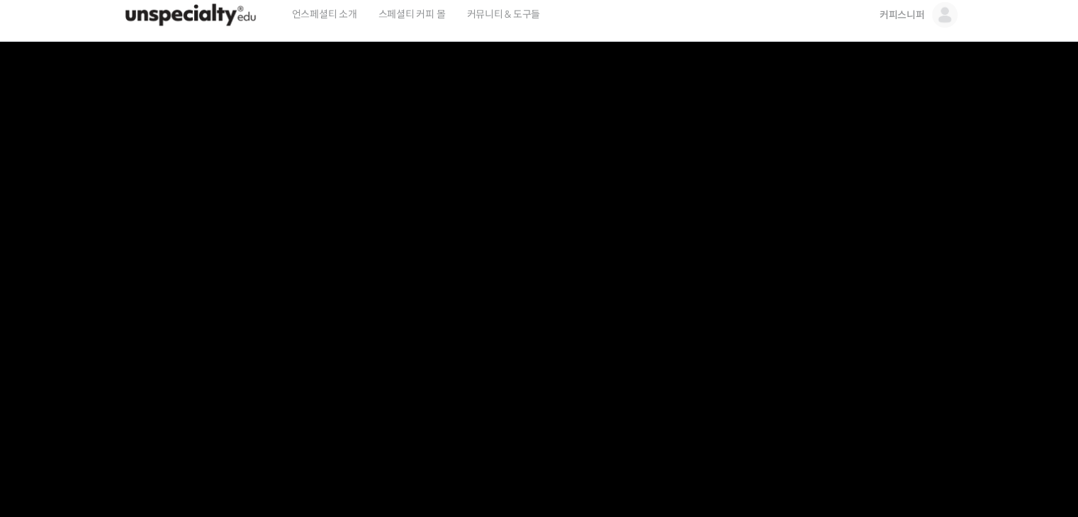
scroll to position [0, 0]
